Goal: Transaction & Acquisition: Purchase product/service

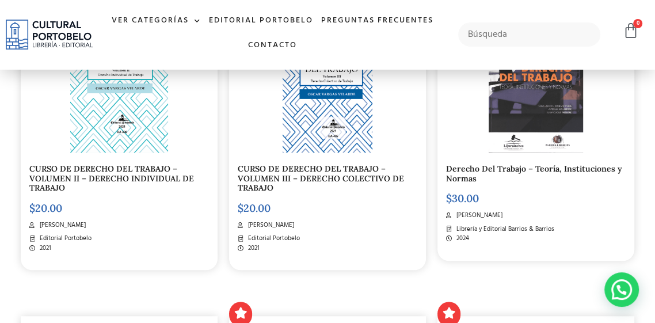
scroll to position [636, 0]
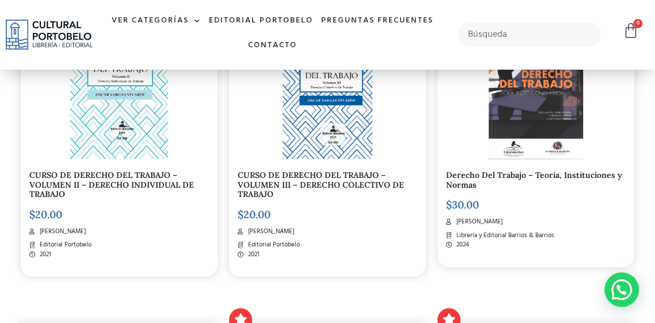
click at [360, 158] on img at bounding box center [327, 93] width 90 height 129
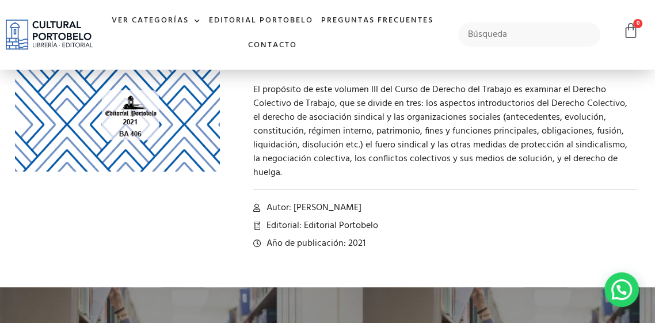
scroll to position [247, 0]
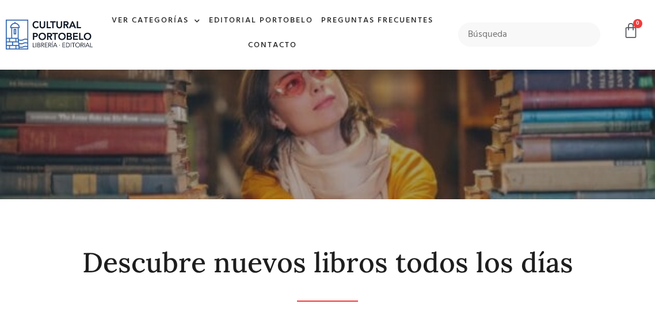
scroll to position [636, 0]
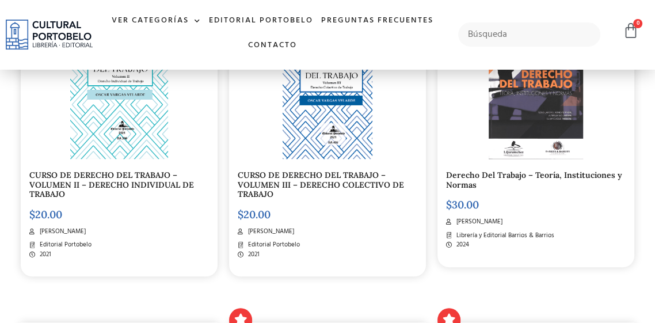
click at [362, 158] on img at bounding box center [327, 93] width 90 height 129
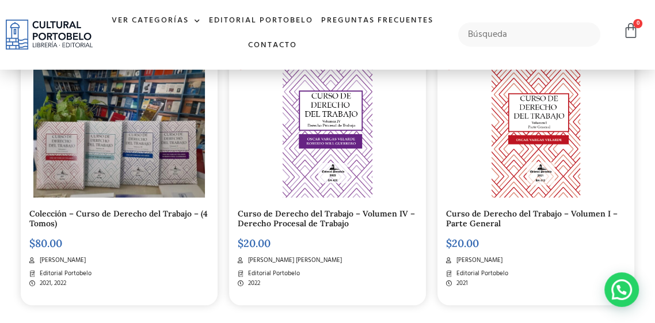
scroll to position [304, 0]
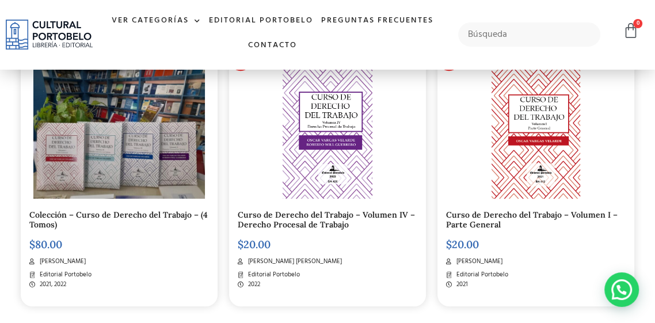
click at [350, 192] on img at bounding box center [327, 133] width 90 height 129
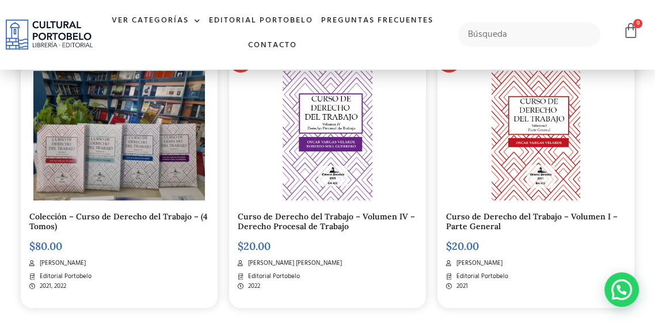
scroll to position [296, 0]
